Goal: Information Seeking & Learning: Learn about a topic

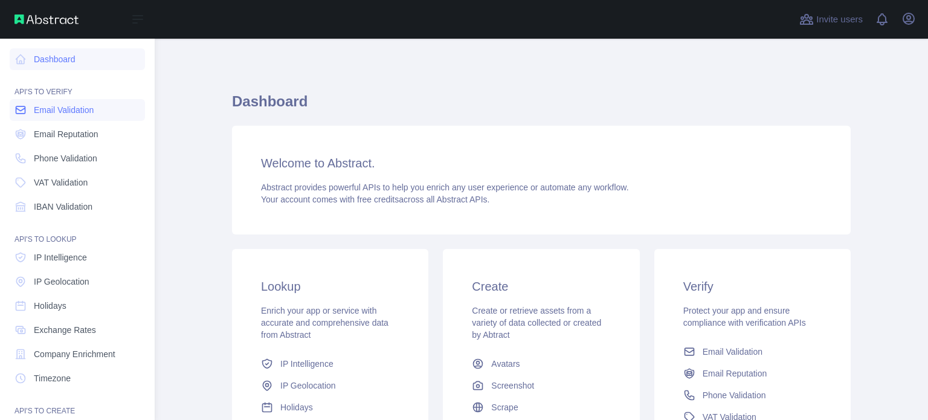
drag, startPoint x: 0, startPoint y: 0, endPoint x: 50, endPoint y: 118, distance: 128.4
click at [50, 118] on link "Email Validation" at bounding box center [77, 110] width 135 height 22
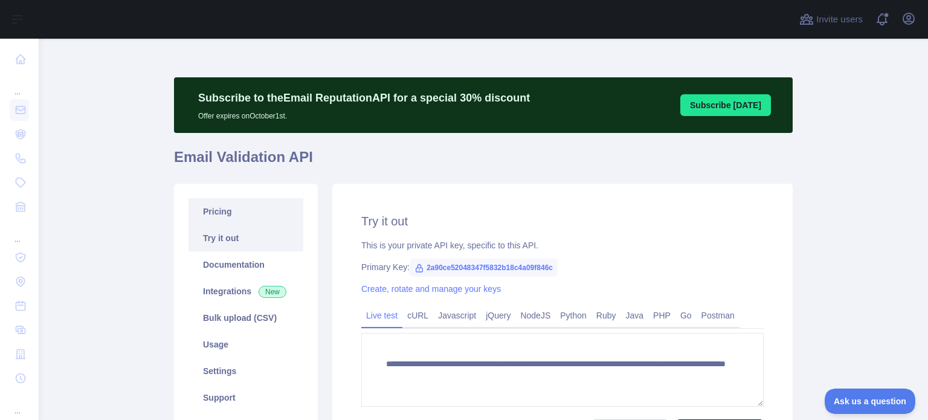
click at [217, 216] on link "Pricing" at bounding box center [246, 211] width 115 height 27
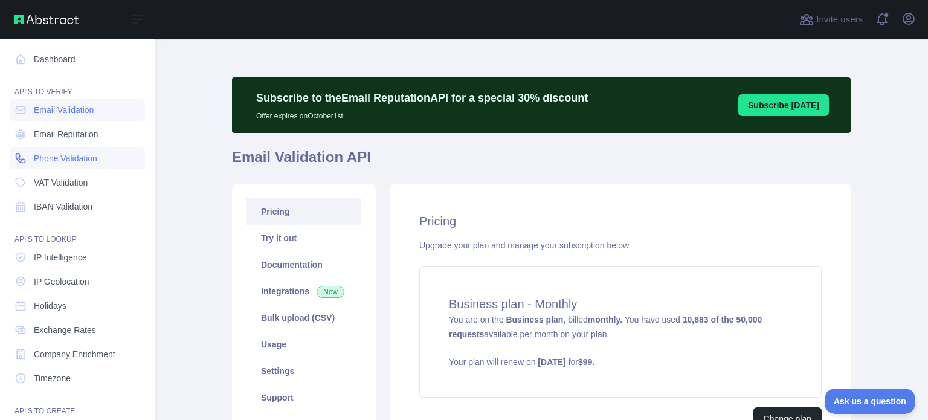
click at [51, 151] on link "Phone Validation" at bounding box center [77, 158] width 135 height 22
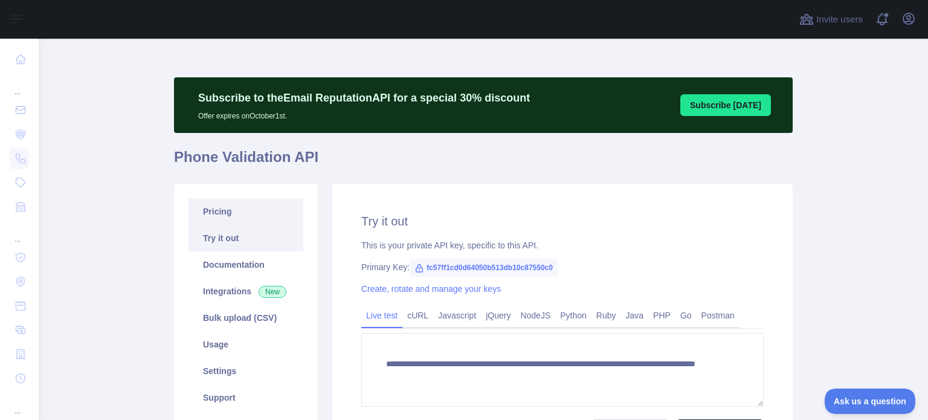
click at [207, 213] on link "Pricing" at bounding box center [246, 211] width 115 height 27
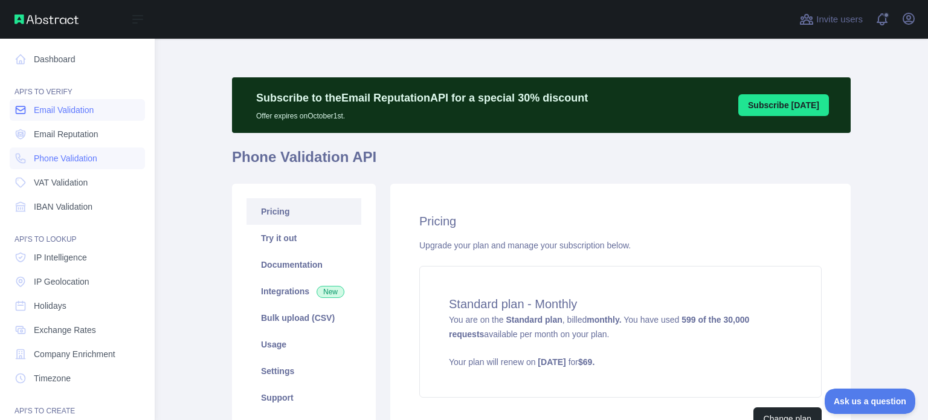
click at [44, 118] on link "Email Validation" at bounding box center [77, 110] width 135 height 22
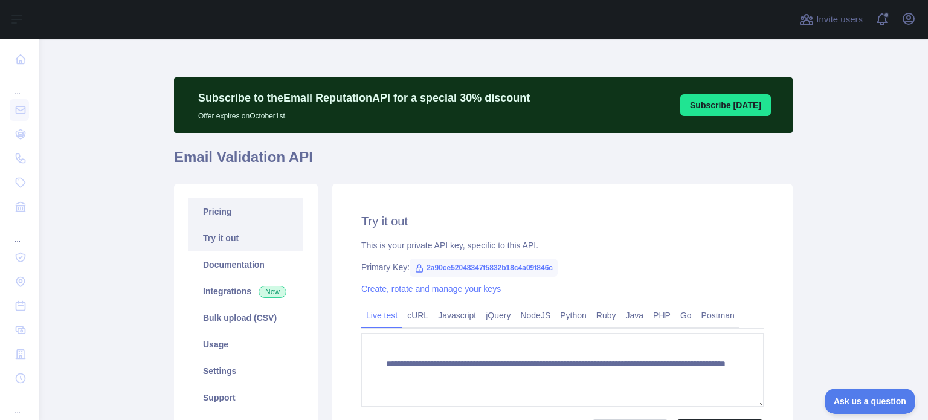
click at [267, 204] on link "Pricing" at bounding box center [246, 211] width 115 height 27
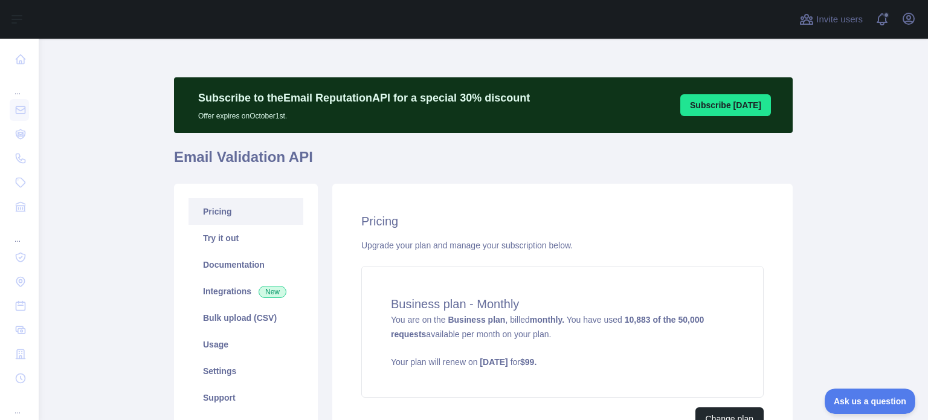
drag, startPoint x: 542, startPoint y: 147, endPoint x: 475, endPoint y: 140, distance: 68.1
click at [475, 140] on div "Subscribe to the Email Reputation API for a special 30 % discount Offer expires…" at bounding box center [483, 271] width 619 height 389
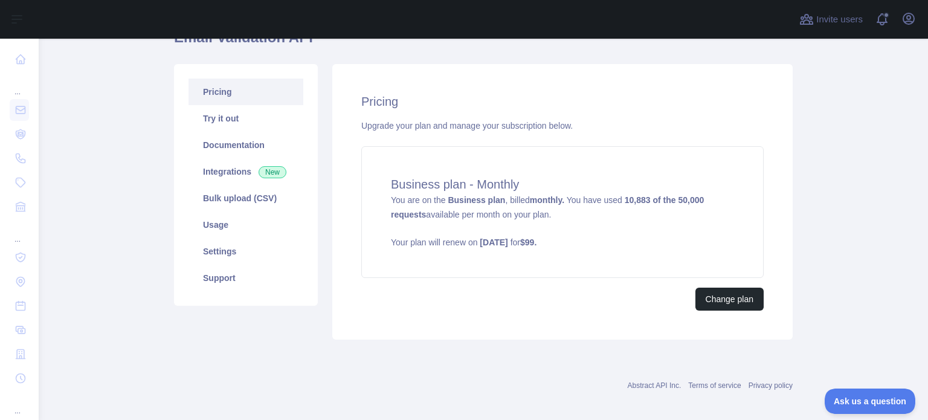
scroll to position [121, 0]
drag, startPoint x: 541, startPoint y: 293, endPoint x: 482, endPoint y: 288, distance: 58.8
click at [482, 288] on div "Change plan" at bounding box center [562, 298] width 403 height 23
drag, startPoint x: 498, startPoint y: 323, endPoint x: 438, endPoint y: 305, distance: 62.9
click at [438, 305] on div "Change plan" at bounding box center [562, 298] width 403 height 23
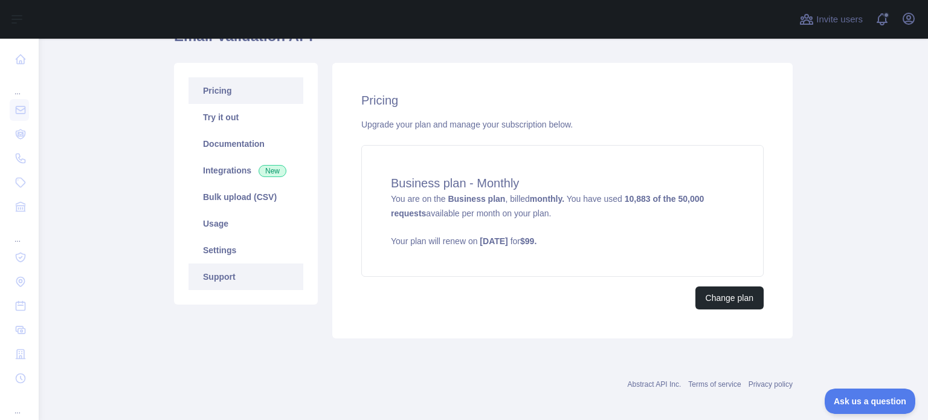
drag, startPoint x: 387, startPoint y: 322, endPoint x: 257, endPoint y: 274, distance: 138.5
click at [327, 322] on div "Pricing Upgrade your plan and manage your subscription below. Business plan - M…" at bounding box center [562, 201] width 475 height 276
drag, startPoint x: 216, startPoint y: 111, endPoint x: 85, endPoint y: 112, distance: 131.8
click at [85, 112] on main "Subscribe to the Email Reputation API for a special 30 % discount Offer expires…" at bounding box center [484, 229] width 890 height 381
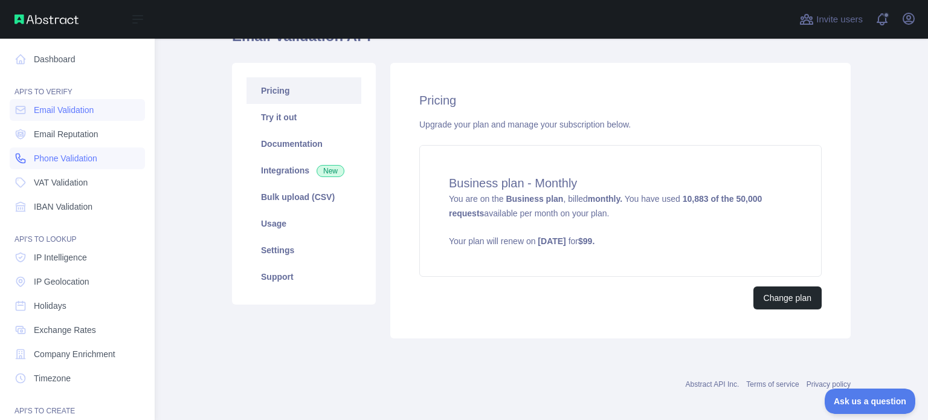
click at [64, 160] on span "Phone Validation" at bounding box center [65, 158] width 63 height 12
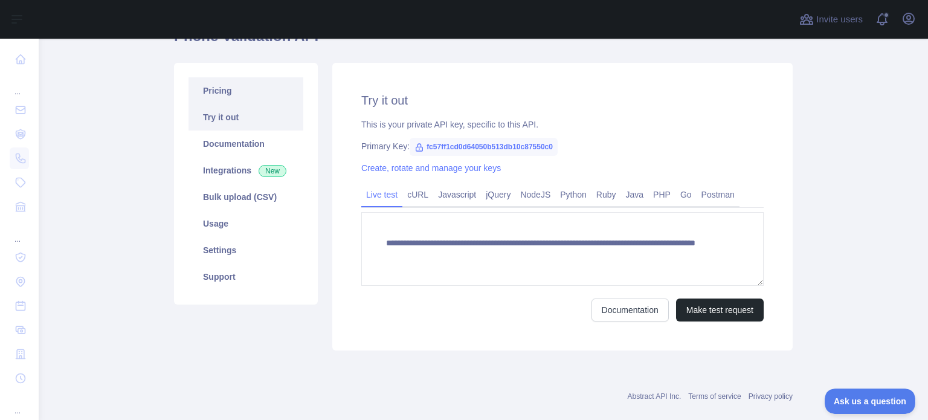
click at [206, 100] on link "Pricing" at bounding box center [246, 90] width 115 height 27
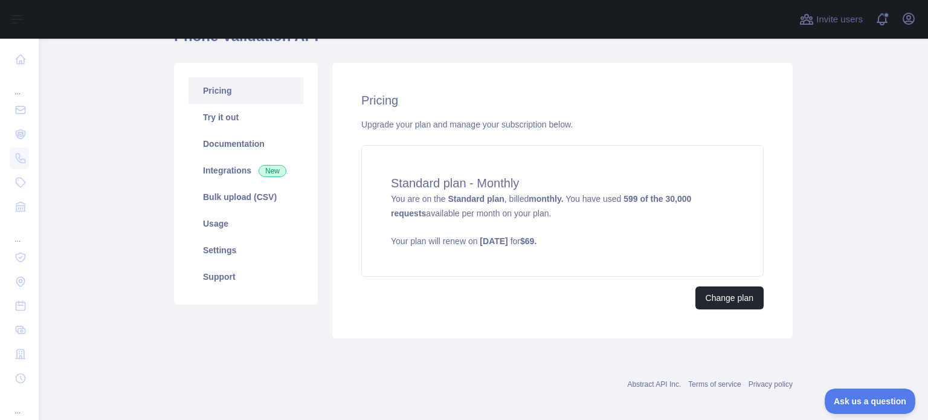
drag, startPoint x: 424, startPoint y: 343, endPoint x: 343, endPoint y: 327, distance: 82.6
click at [343, 327] on div "Pricing Upgrade your plan and manage your subscription below. Standard plan - M…" at bounding box center [562, 201] width 461 height 276
